Goal: Entertainment & Leisure: Consume media (video, audio)

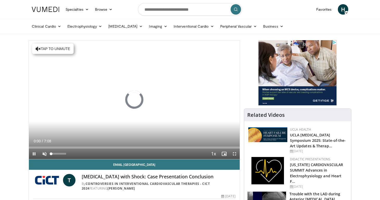
click at [46, 154] on span "Video Player" at bounding box center [44, 153] width 10 height 10
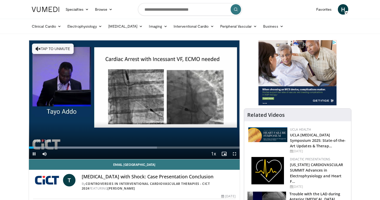
click at [235, 154] on span "Video Player" at bounding box center [235, 153] width 10 height 10
